Goal: Check status

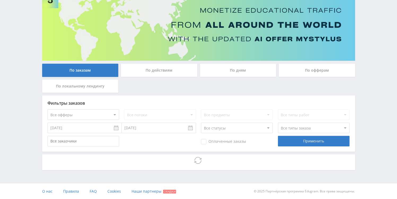
scroll to position [45, 0]
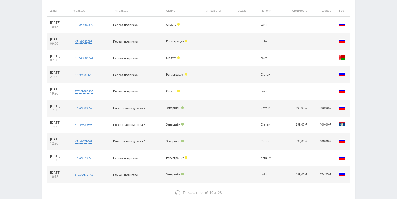
scroll to position [216, 0]
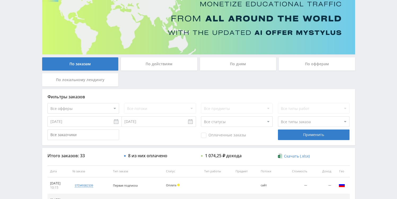
click at [230, 63] on div "По дням" at bounding box center [238, 63] width 76 height 13
click at [0, 0] on input "По дням" at bounding box center [0, 0] width 0 height 0
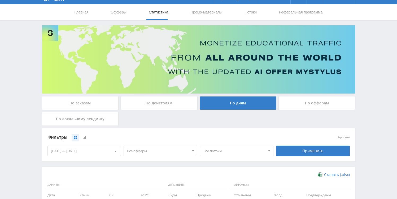
scroll to position [0, 0]
